Goal: Register for event/course: Sign up to attend an event or enroll in a course

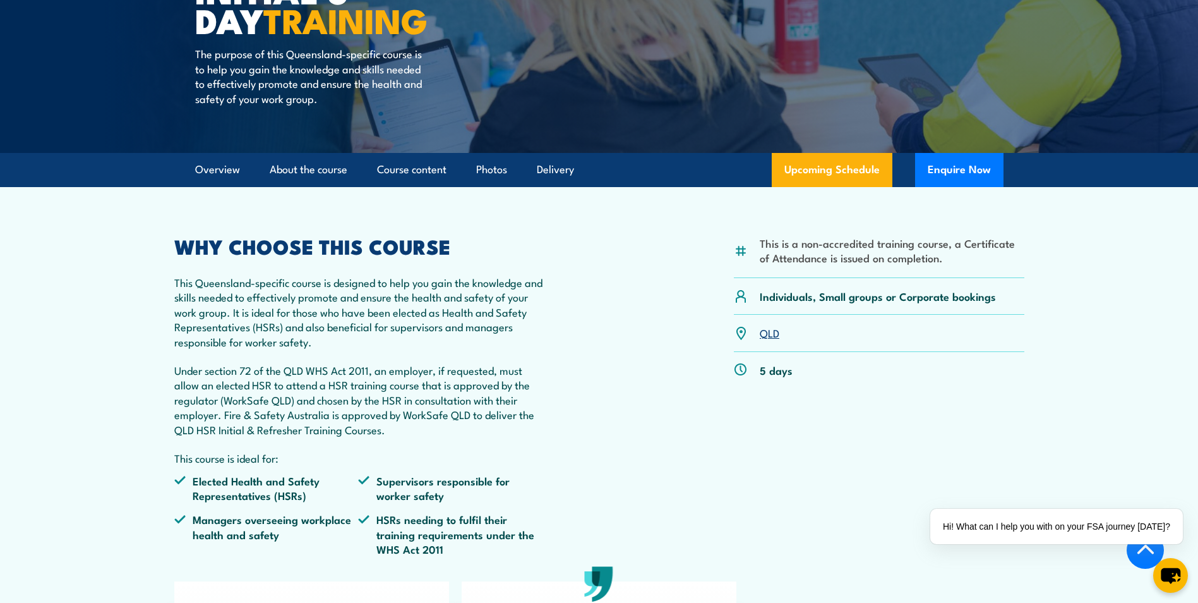
scroll to position [253, 0]
click at [560, 169] on link "Delivery" at bounding box center [555, 168] width 37 height 33
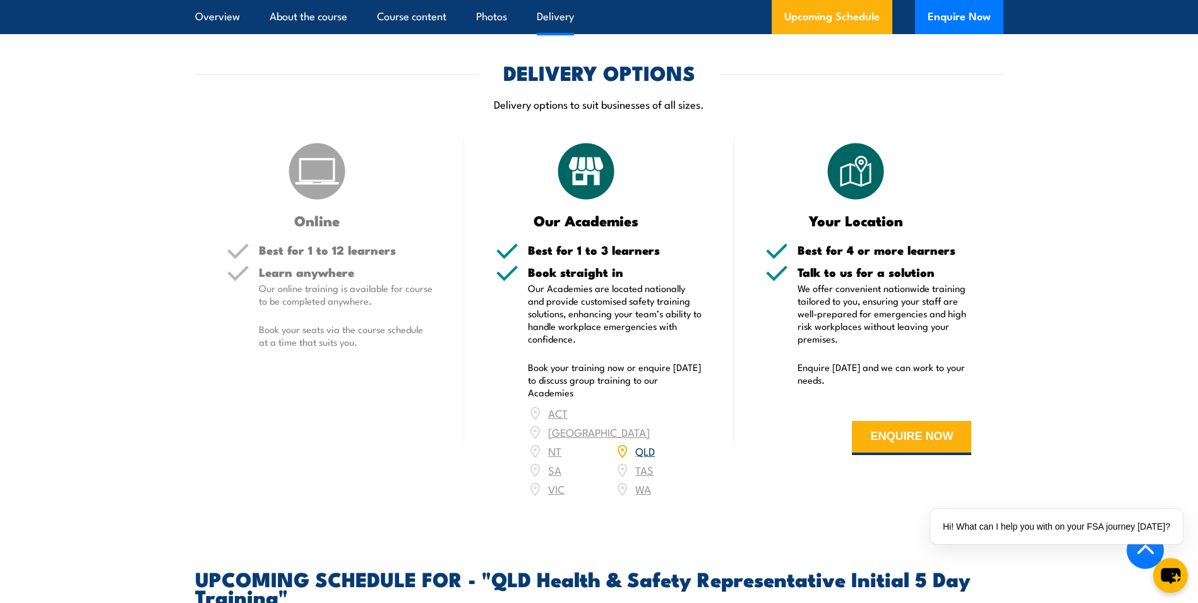
scroll to position [1749, 0]
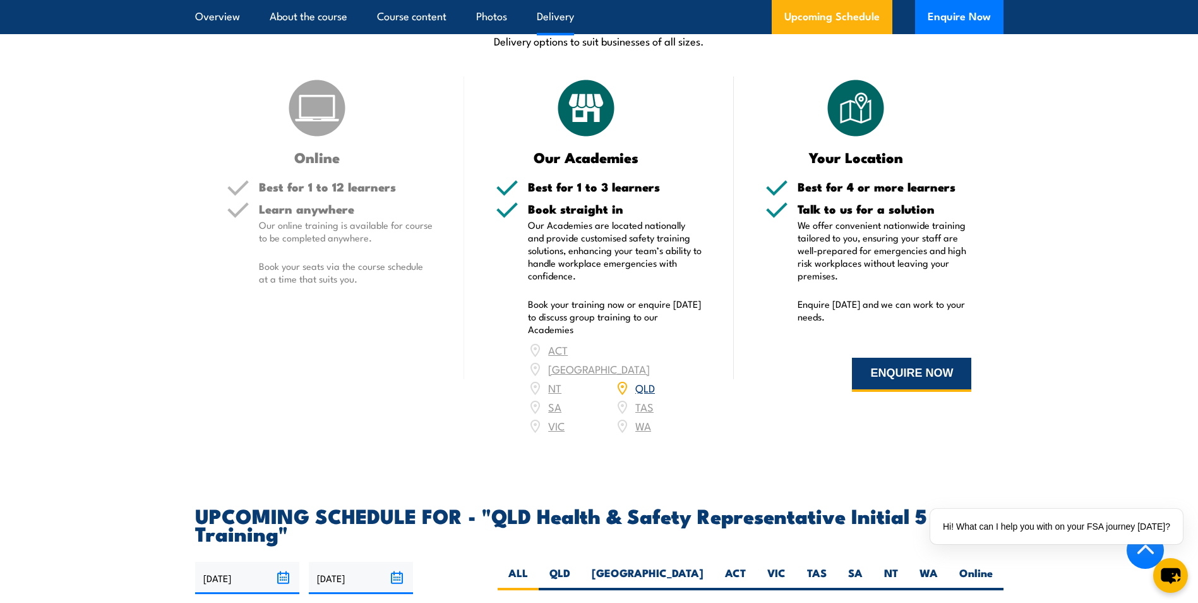
click at [909, 382] on button "ENQUIRE NOW" at bounding box center [911, 375] width 119 height 34
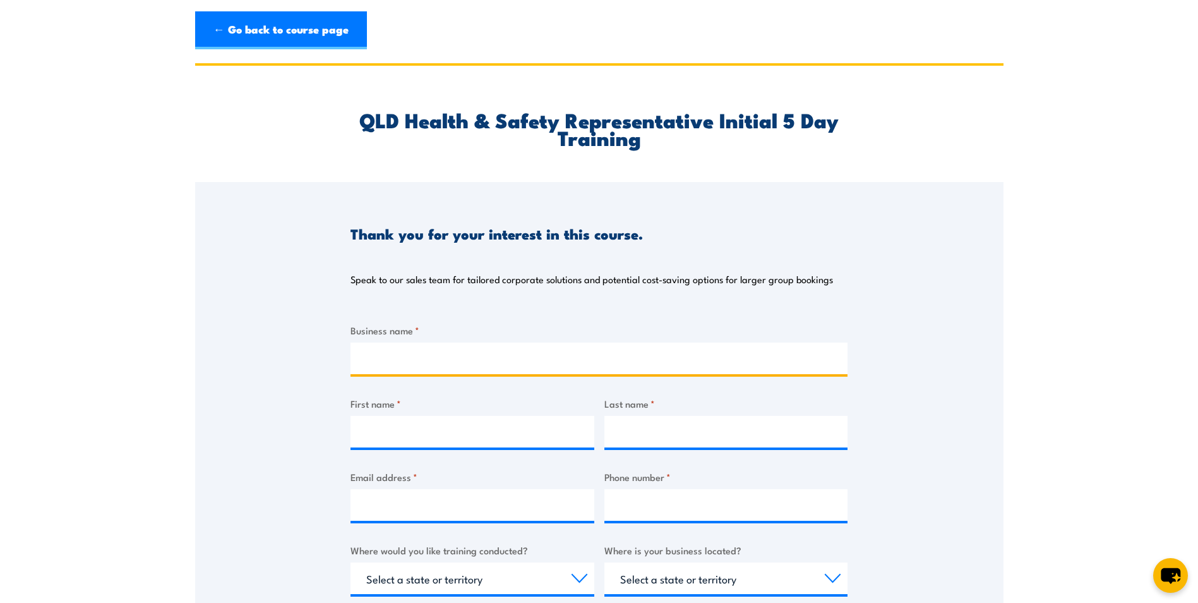
click at [372, 359] on input "Business name *" at bounding box center [599, 358] width 497 height 32
type input "Sunshine Coast University Private Hospital"
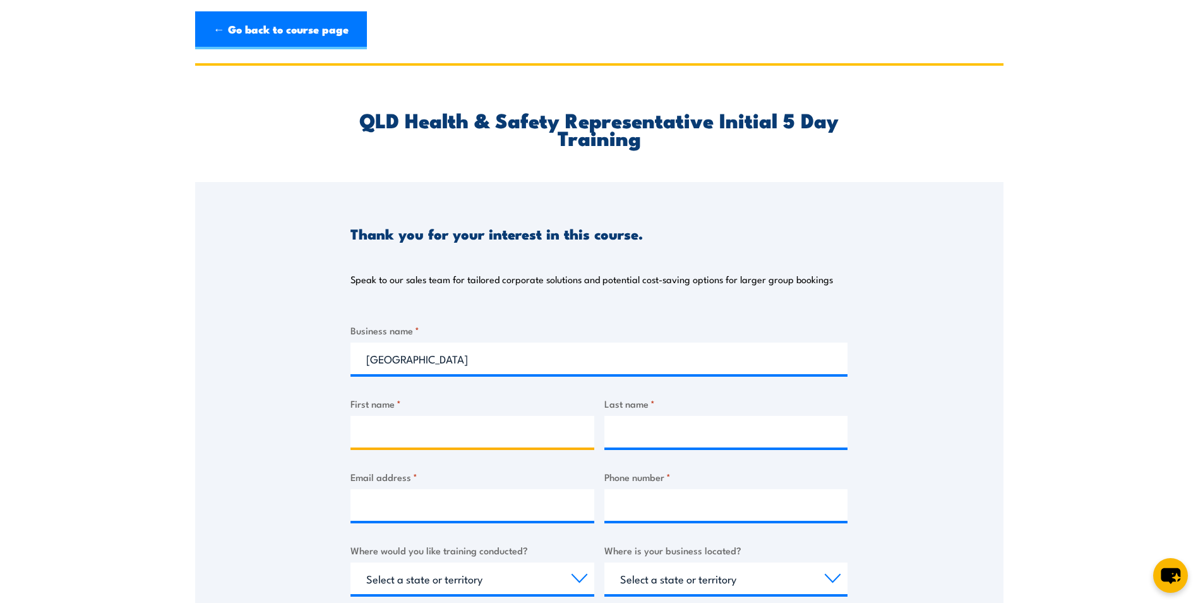
click at [410, 430] on input "First name *" at bounding box center [473, 432] width 244 height 32
type input "Brooke"
type input "Elsum"
type input "elsumb@ramsayhealth.com.au"
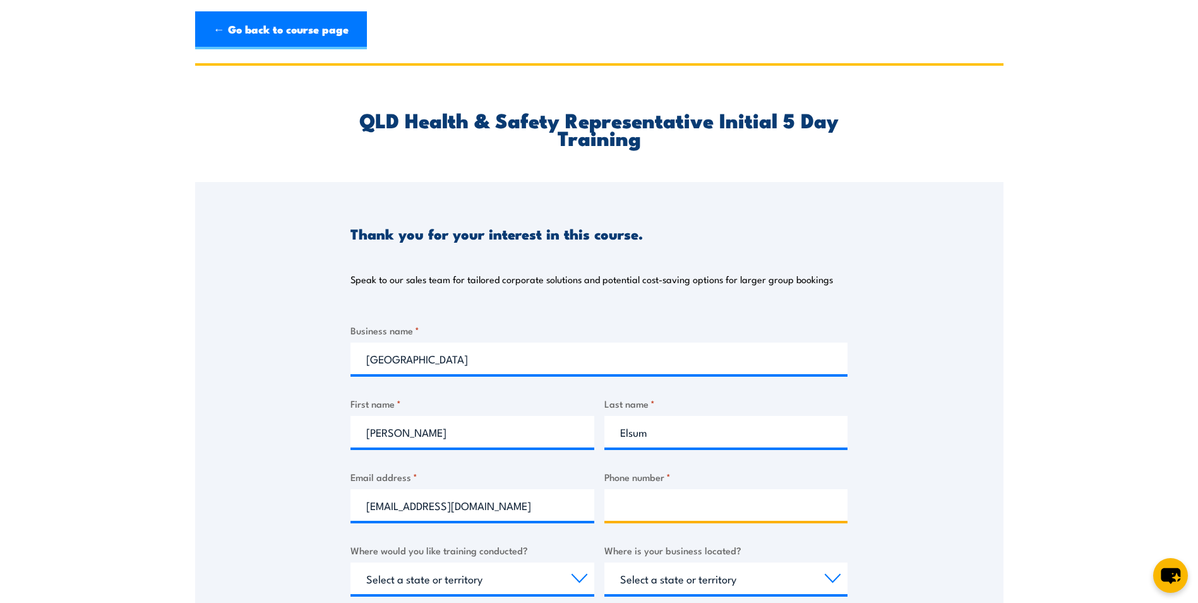
click at [657, 494] on input "Phone number *" at bounding box center [727, 505] width 244 height 32
type input "0409387504"
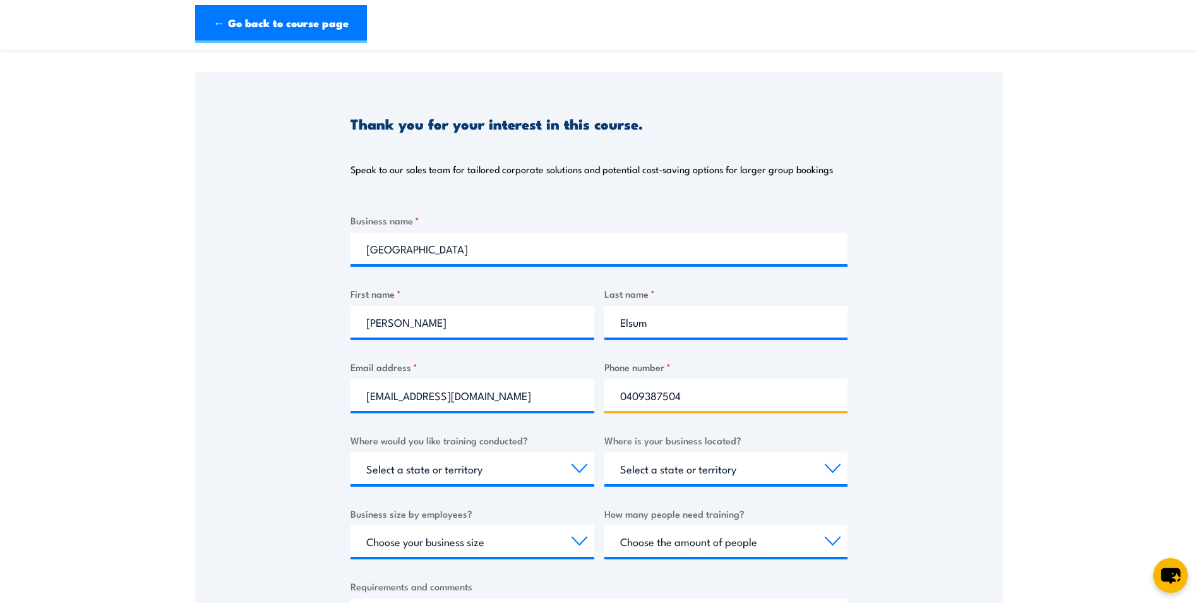
scroll to position [126, 0]
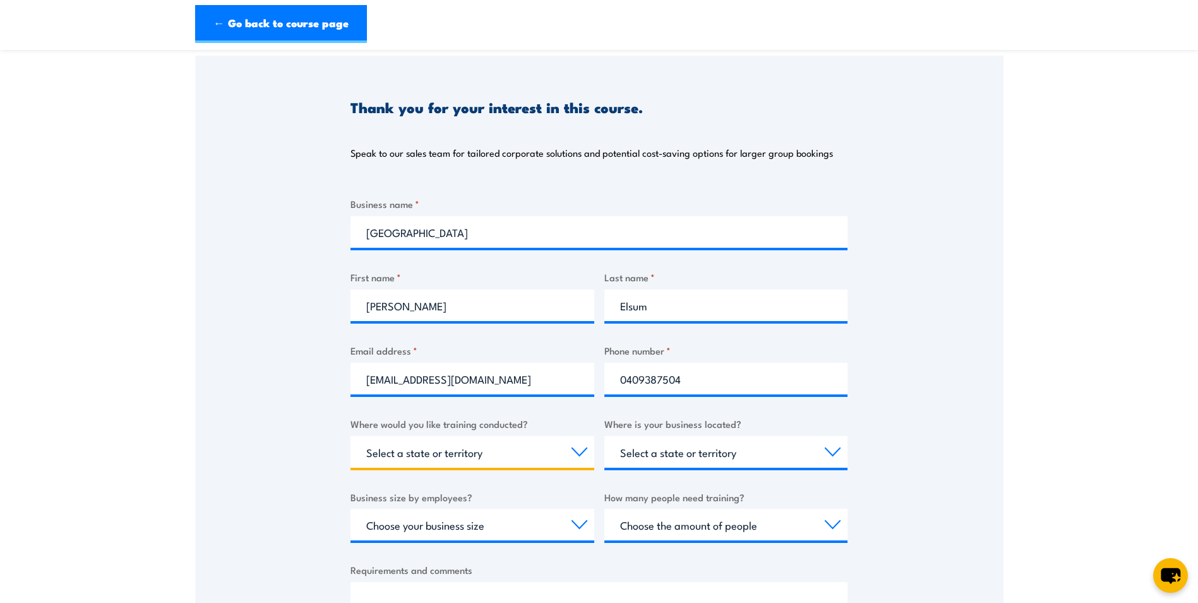
click at [533, 452] on select "Select a state or territory Nationally - multiple locations QLD NSW VIC SA ACT …" at bounding box center [473, 452] width 244 height 32
select select "QLD"
click at [351, 436] on select "Select a state or territory Nationally - multiple locations QLD NSW VIC SA ACT …" at bounding box center [473, 452] width 244 height 32
click at [740, 449] on select "Select a state or territory QLD NSW VIC SA ACT WA TAS NT" at bounding box center [727, 452] width 244 height 32
select select "QLD"
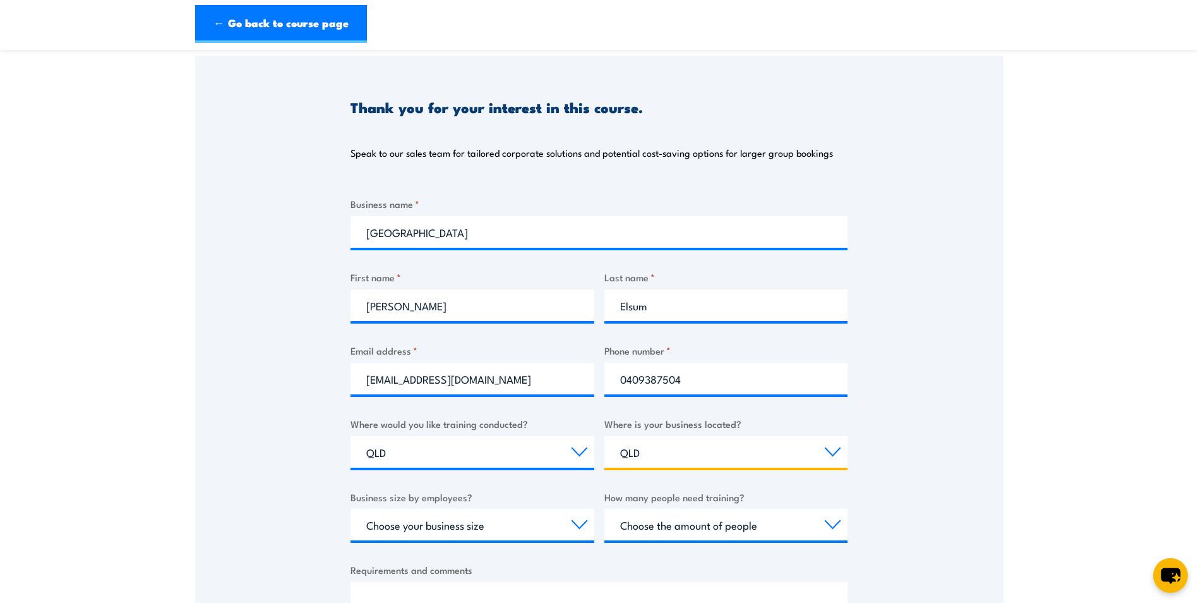
click at [605, 436] on select "Select a state or territory QLD NSW VIC SA ACT WA TAS NT" at bounding box center [727, 452] width 244 height 32
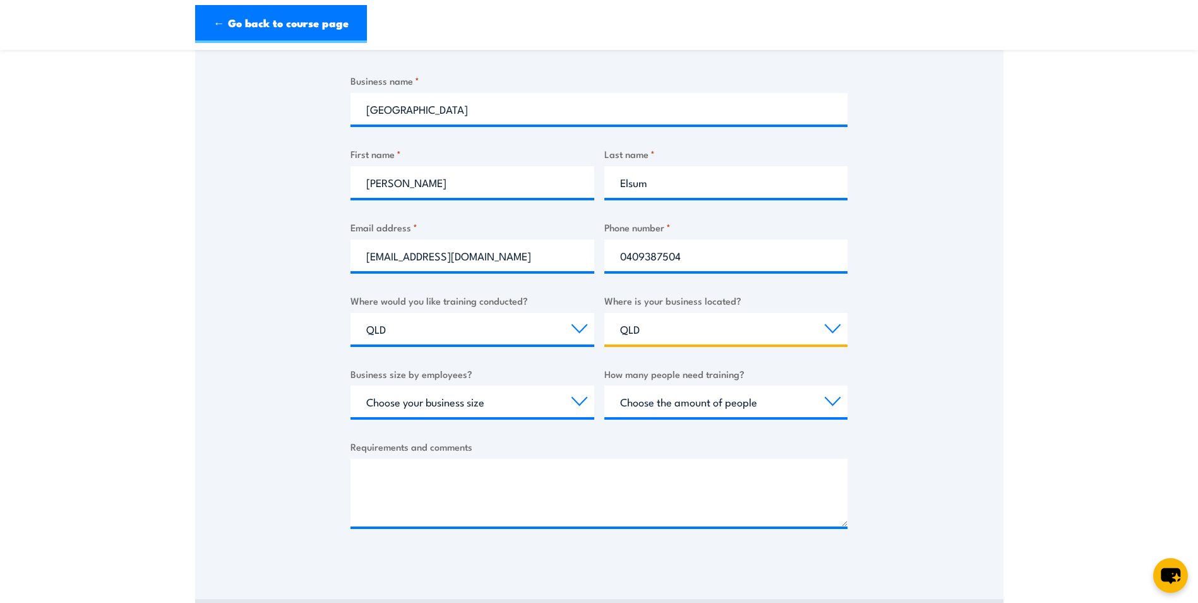
scroll to position [253, 0]
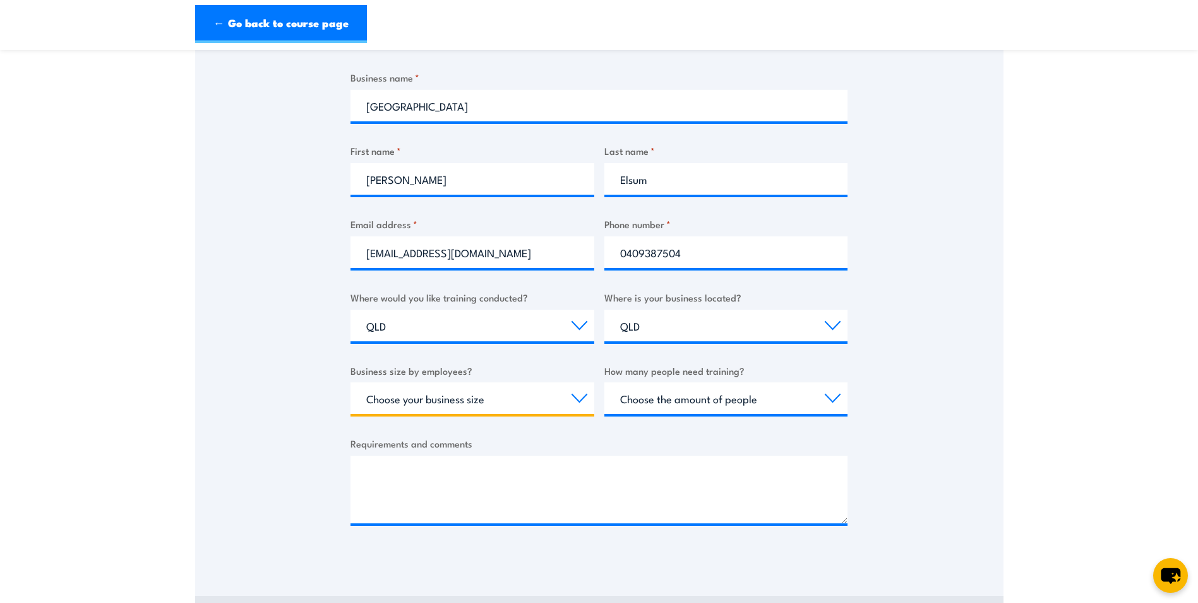
click at [576, 395] on select "Choose your business size 1 to 19 20 to 199 200+" at bounding box center [473, 398] width 244 height 32
click at [351, 382] on select "Choose your business size 1 to 19 20 to 199 200+" at bounding box center [473, 398] width 244 height 32
click at [492, 402] on select "Choose your business size 1 to 19 20 to 199 200+" at bounding box center [473, 398] width 244 height 32
select select "200+"
click at [351, 382] on select "Choose your business size 1 to 19 20 to 199 200+" at bounding box center [473, 398] width 244 height 32
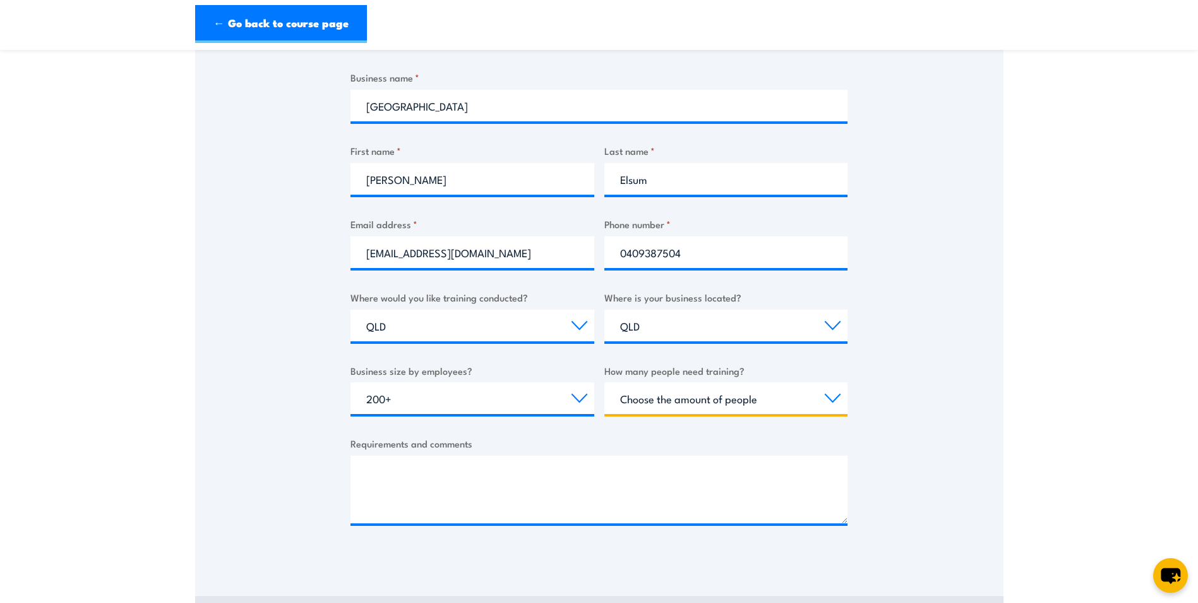
click at [723, 398] on select "Choose the amount of people 1 to 4 5 to 19 20+" at bounding box center [727, 398] width 244 height 32
select select "5 to 19"
click at [605, 382] on select "Choose the amount of people 1 to 4 5 to 19 20+" at bounding box center [727, 398] width 244 height 32
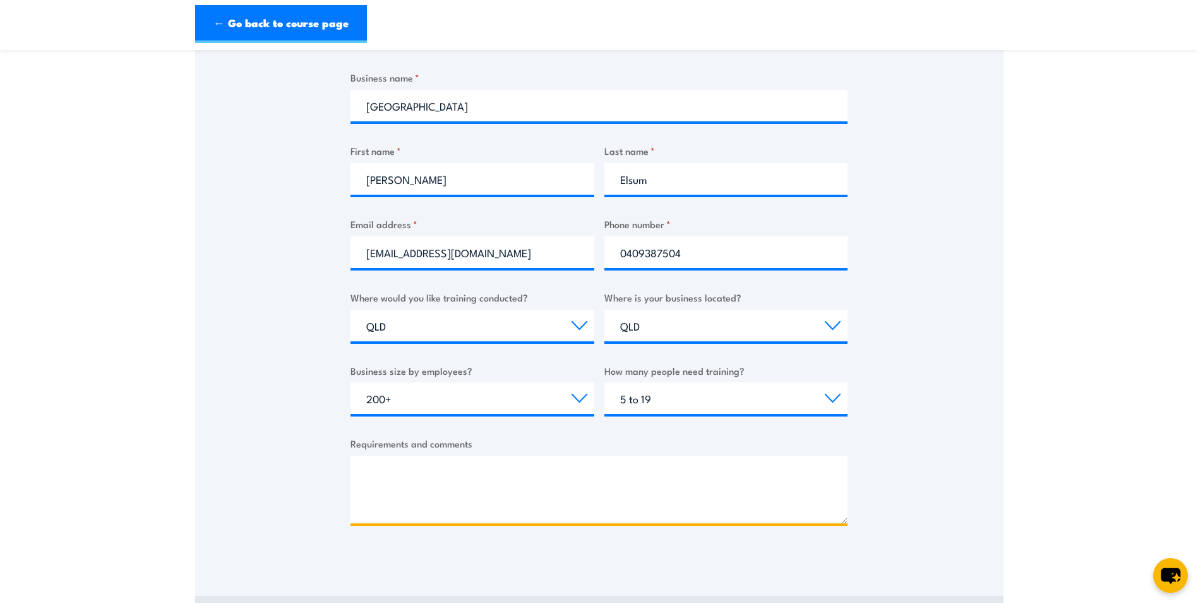
click at [377, 475] on textarea "Requirements and comments" at bounding box center [599, 490] width 497 height 68
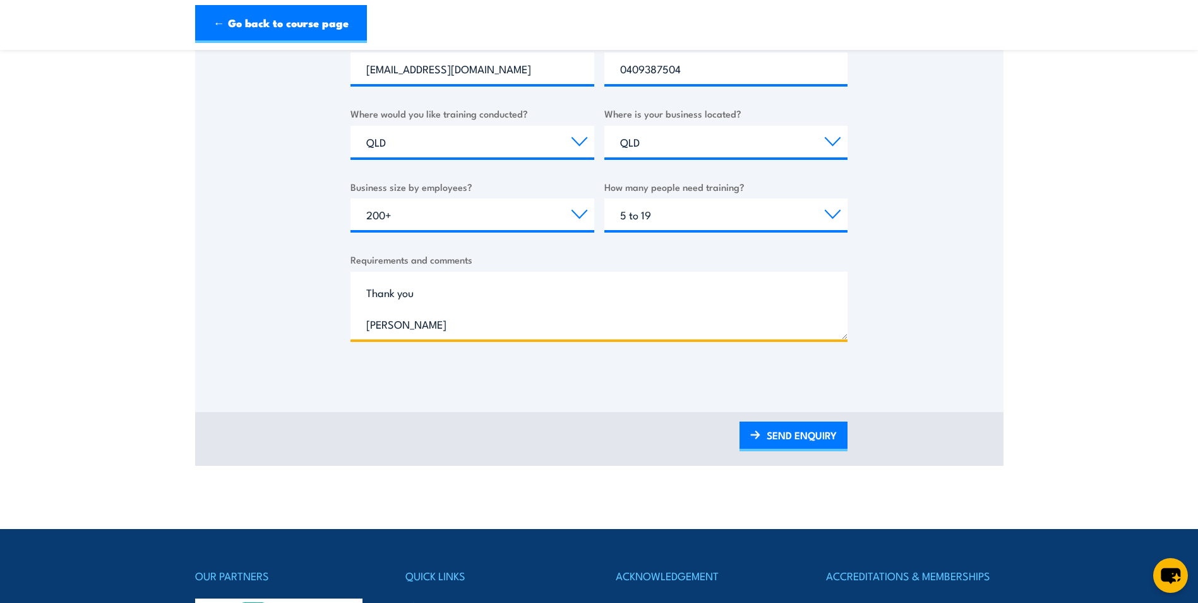
scroll to position [442, 0]
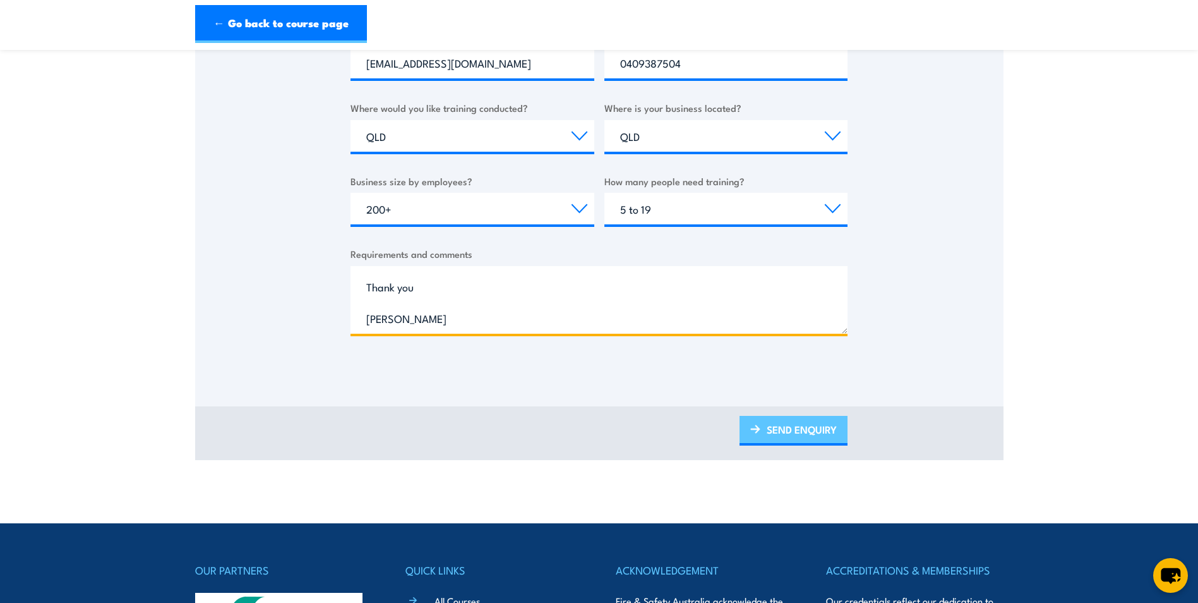
type textarea "Was wondering if you could do onsite HSR training and if it could be site speci…"
click at [804, 432] on link "SEND ENQUIRY" at bounding box center [794, 431] width 108 height 30
click at [784, 422] on link "SEND ENQUIRY" at bounding box center [794, 431] width 108 height 30
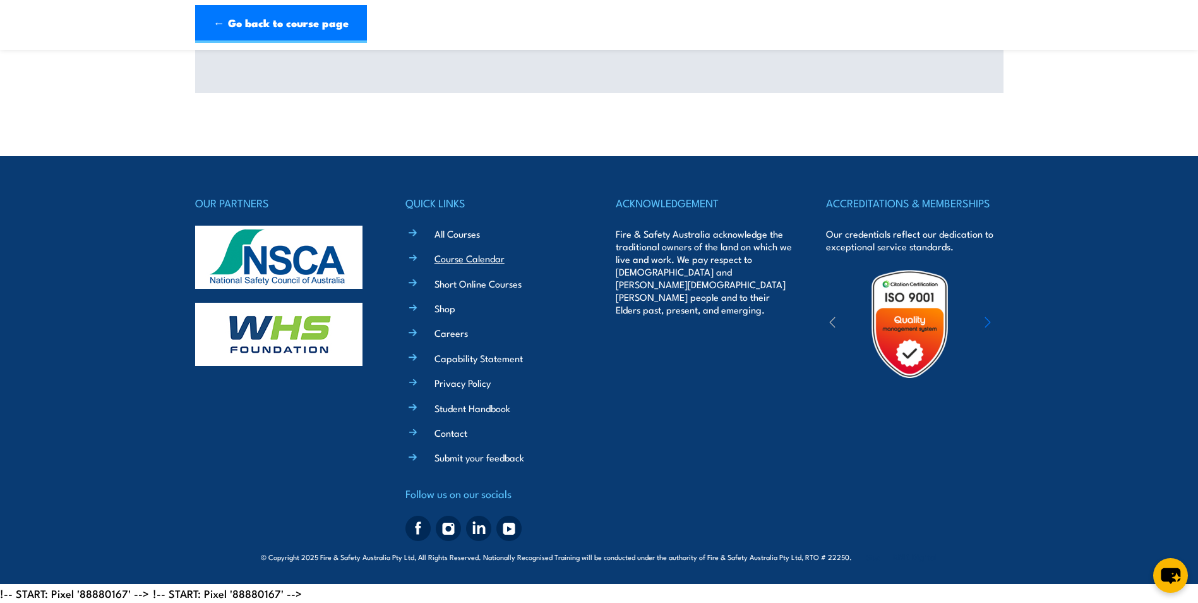
click at [462, 260] on link "Course Calendar" at bounding box center [470, 257] width 70 height 13
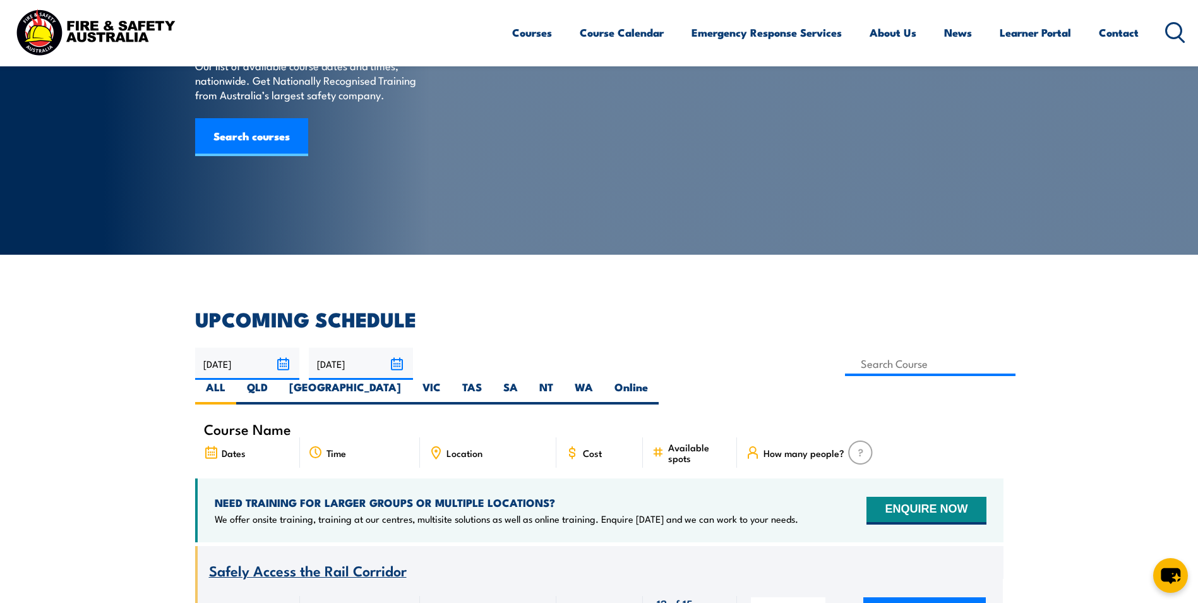
scroll to position [63, 0]
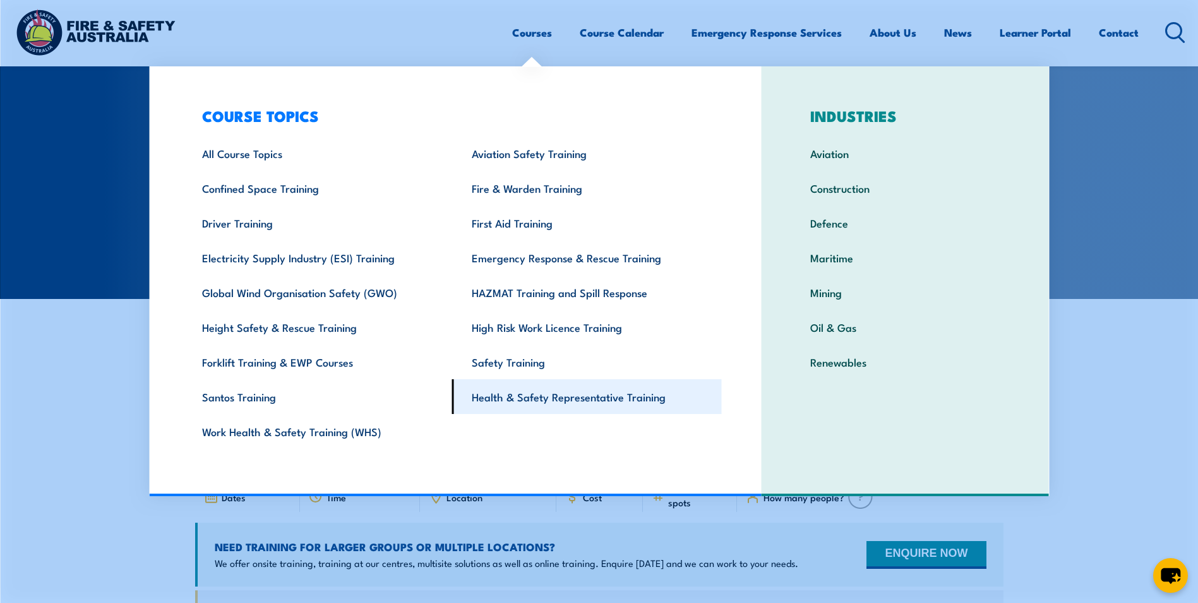
click at [573, 390] on link "Health & Safety Representative Training" at bounding box center [587, 396] width 270 height 35
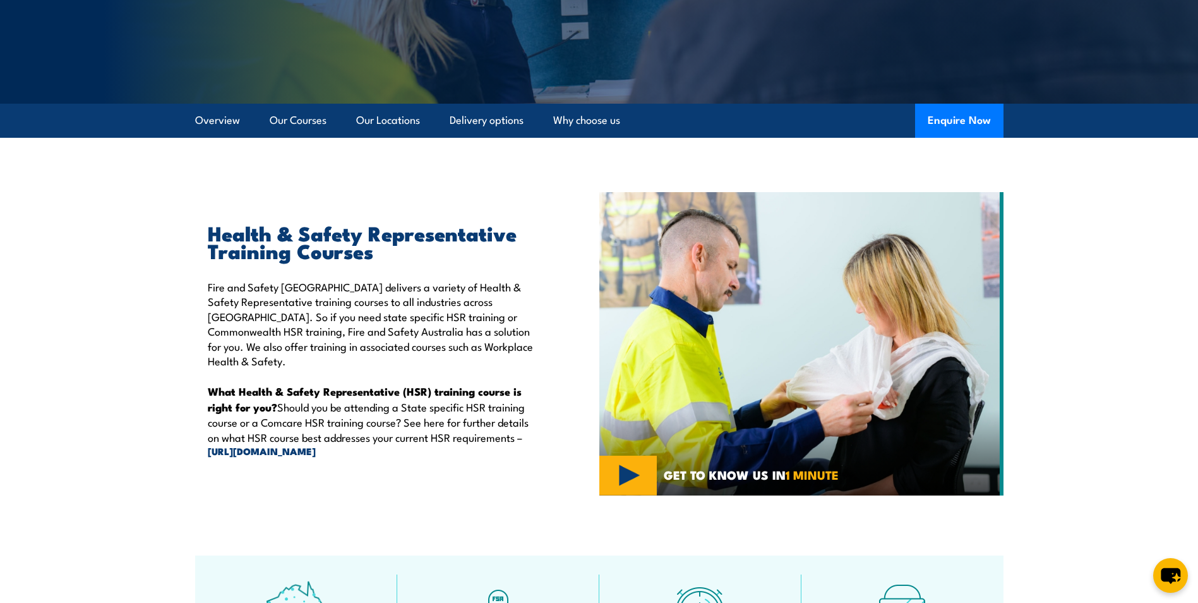
scroll to position [253, 0]
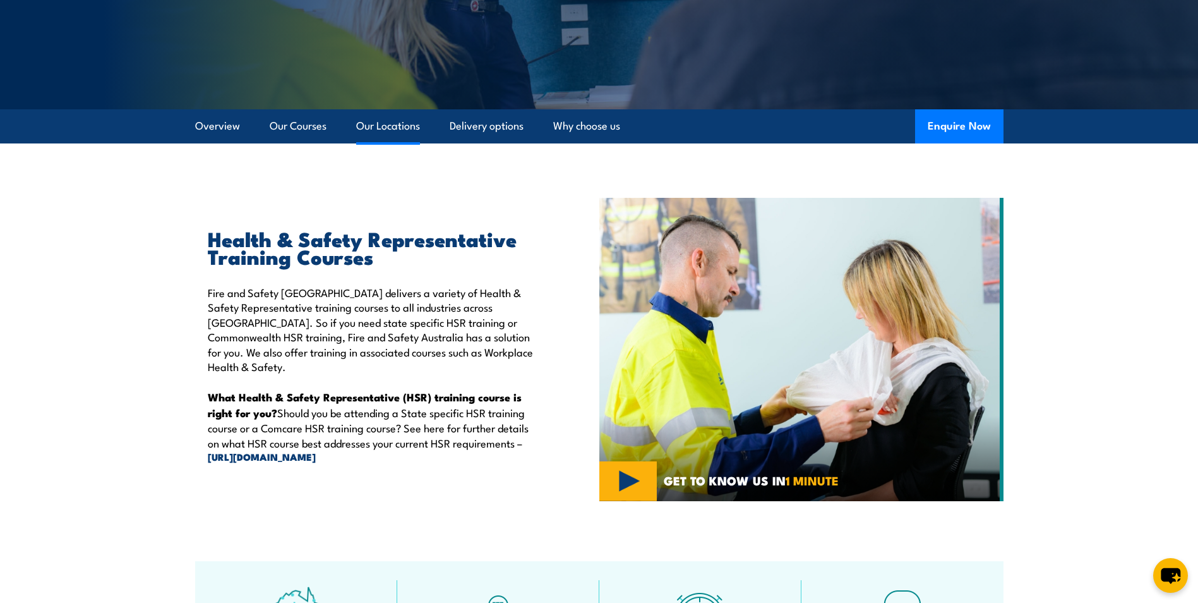
click at [387, 124] on link "Our Locations" at bounding box center [388, 125] width 64 height 33
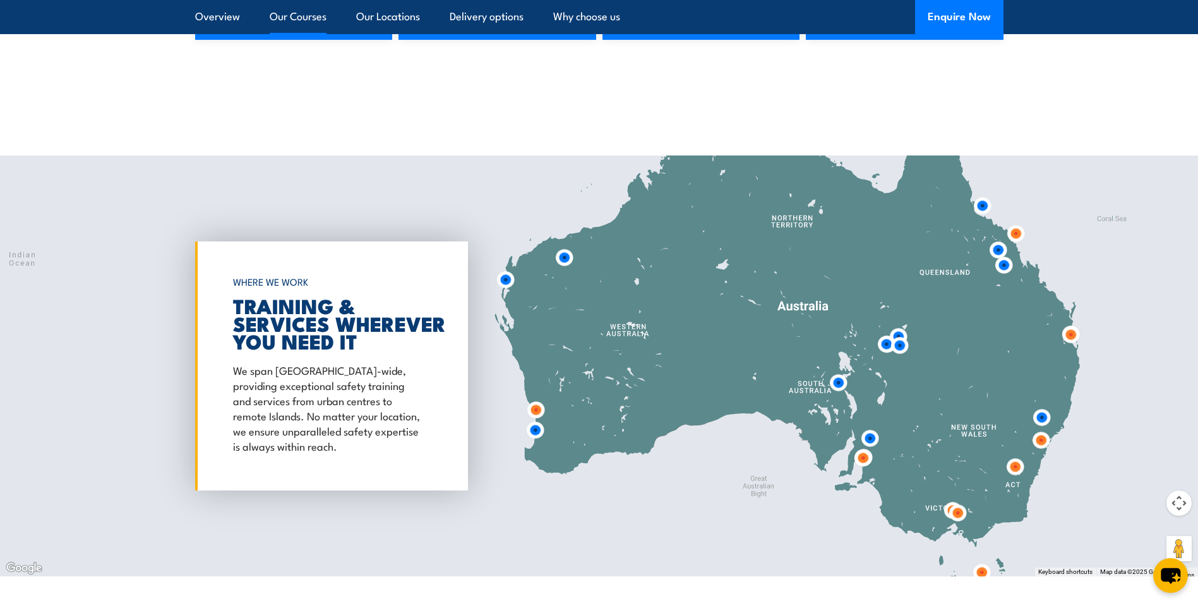
scroll to position [2288, 0]
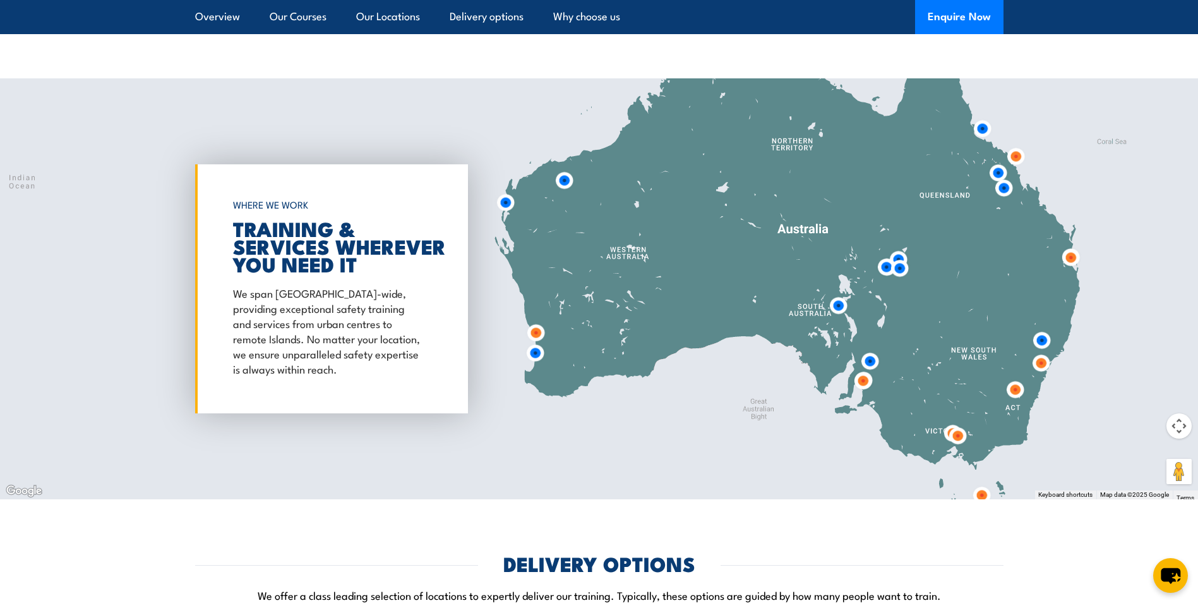
click at [1071, 261] on img at bounding box center [1070, 257] width 23 height 23
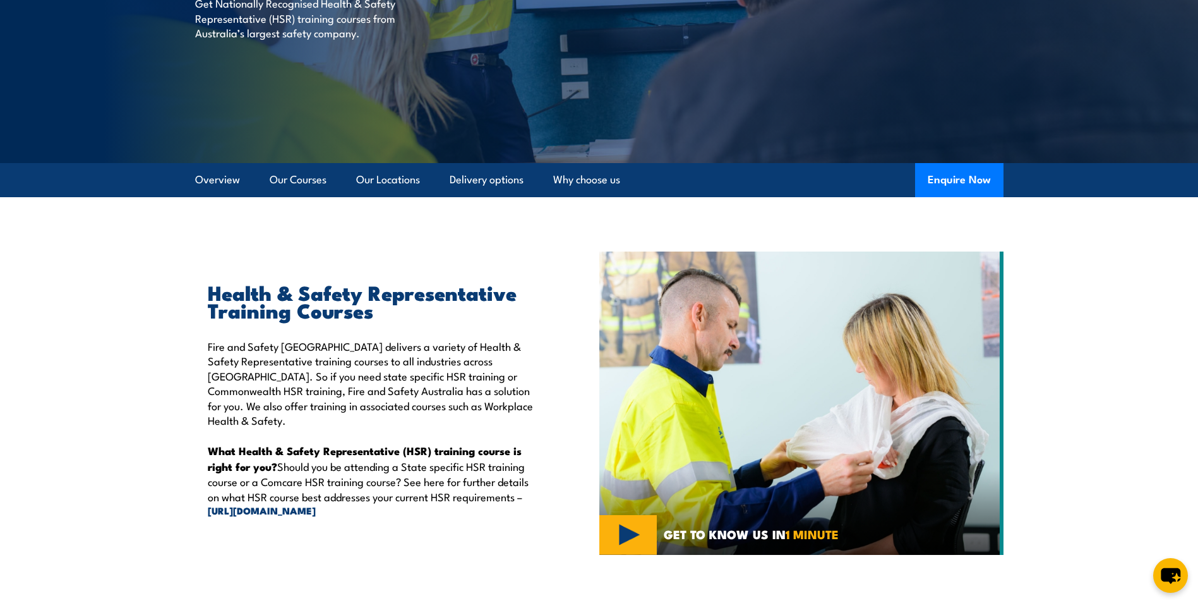
scroll to position [0, 0]
